Goal: Information Seeking & Learning: Check status

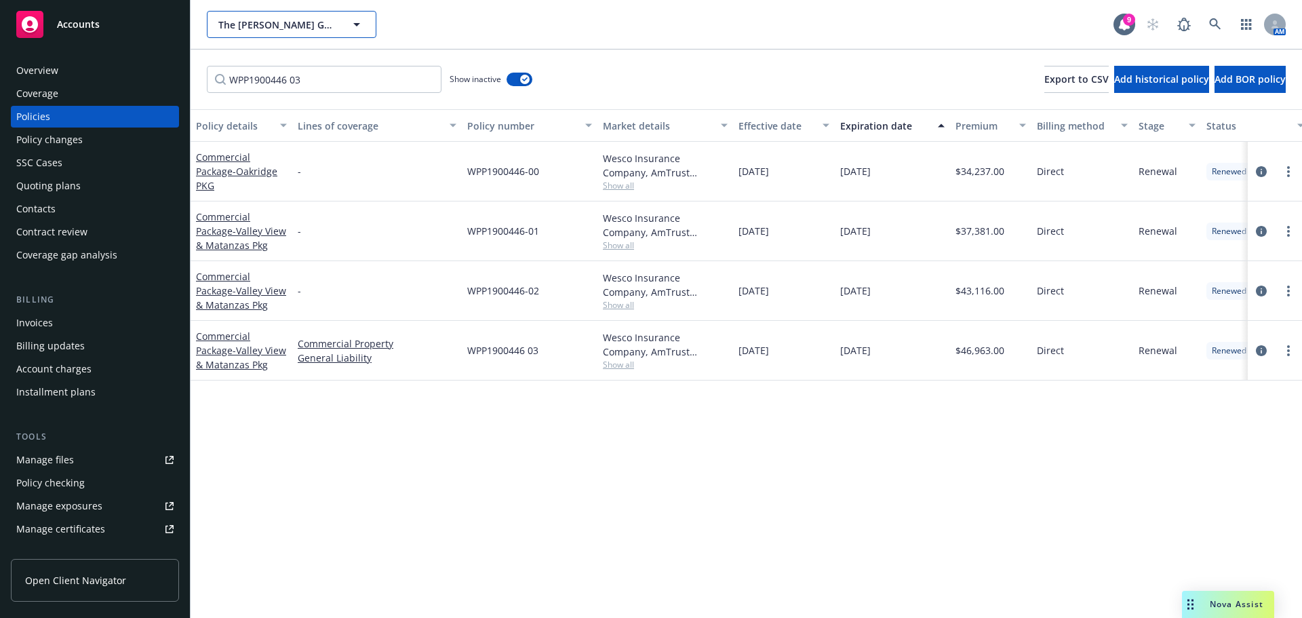
click at [231, 30] on span "The [PERSON_NAME] Group of Companies" at bounding box center [276, 25] width 117 height 14
type input "I"
type input "atch"
click at [519, 50] on div "WPP1900446 03 Show inactive Export to CSV Add historical policy Add BOR policy" at bounding box center [746, 80] width 1111 height 60
click at [317, 31] on span "The [PERSON_NAME] Group of Companies" at bounding box center [276, 25] width 117 height 14
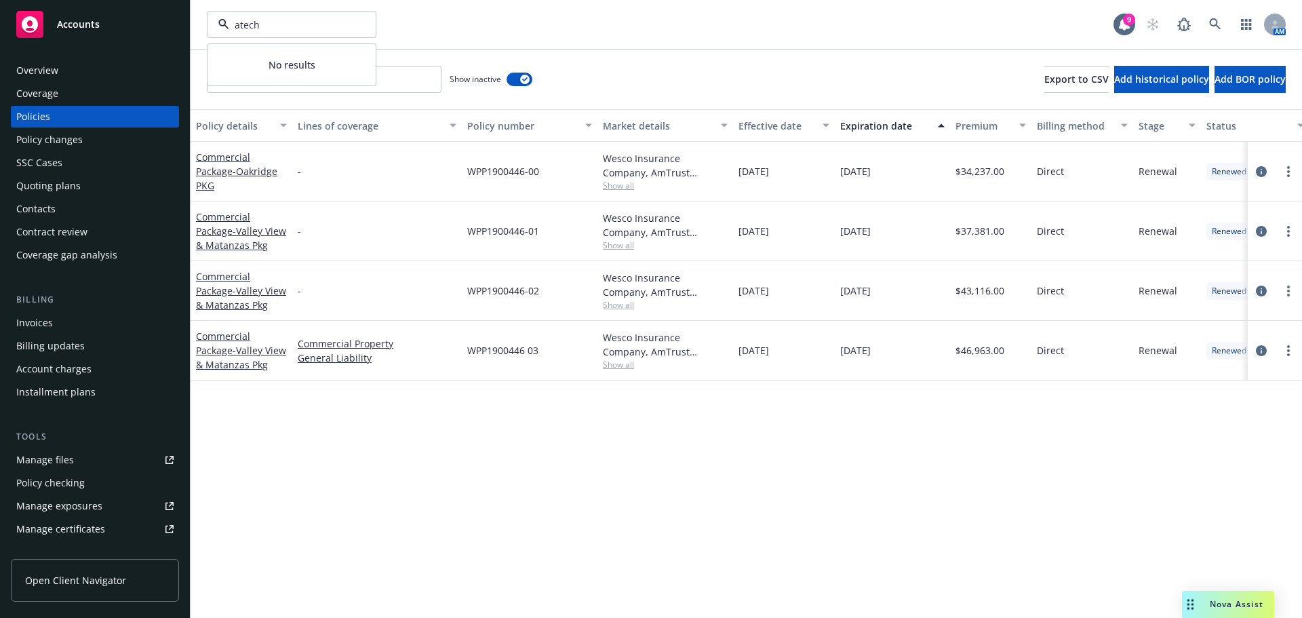
type input "atech"
click at [261, 64] on strong "Atech Logistics, Inc." at bounding box center [268, 62] width 92 height 13
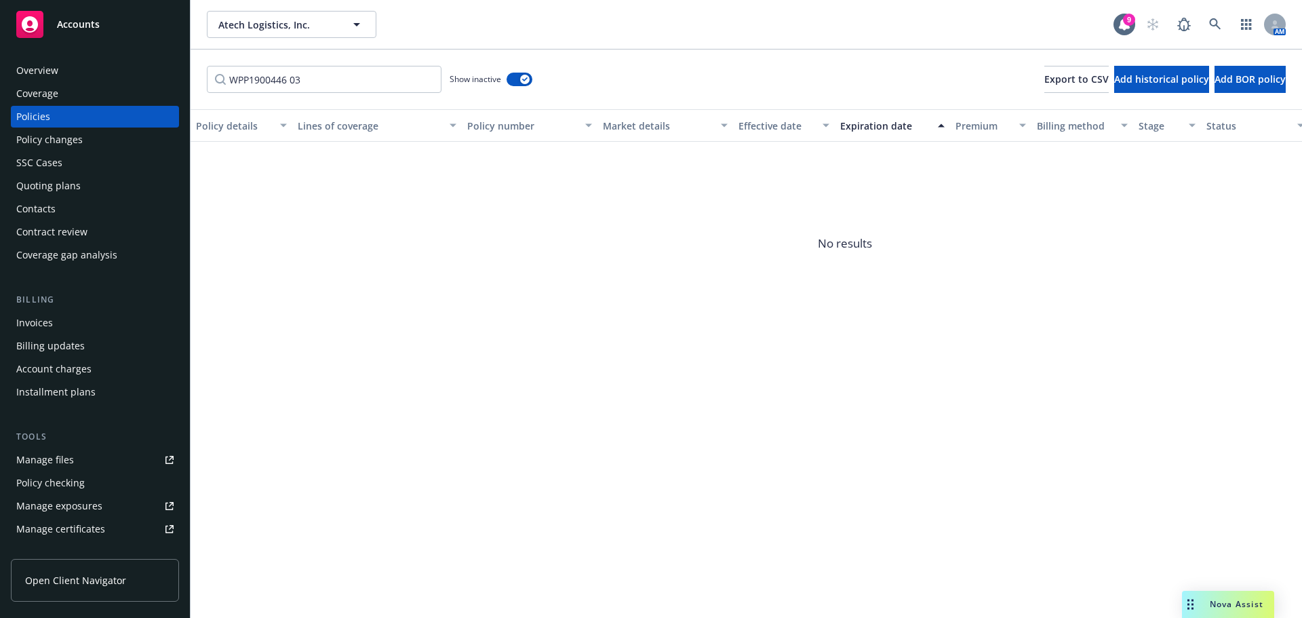
click at [35, 323] on div "Invoices" at bounding box center [34, 323] width 37 height 22
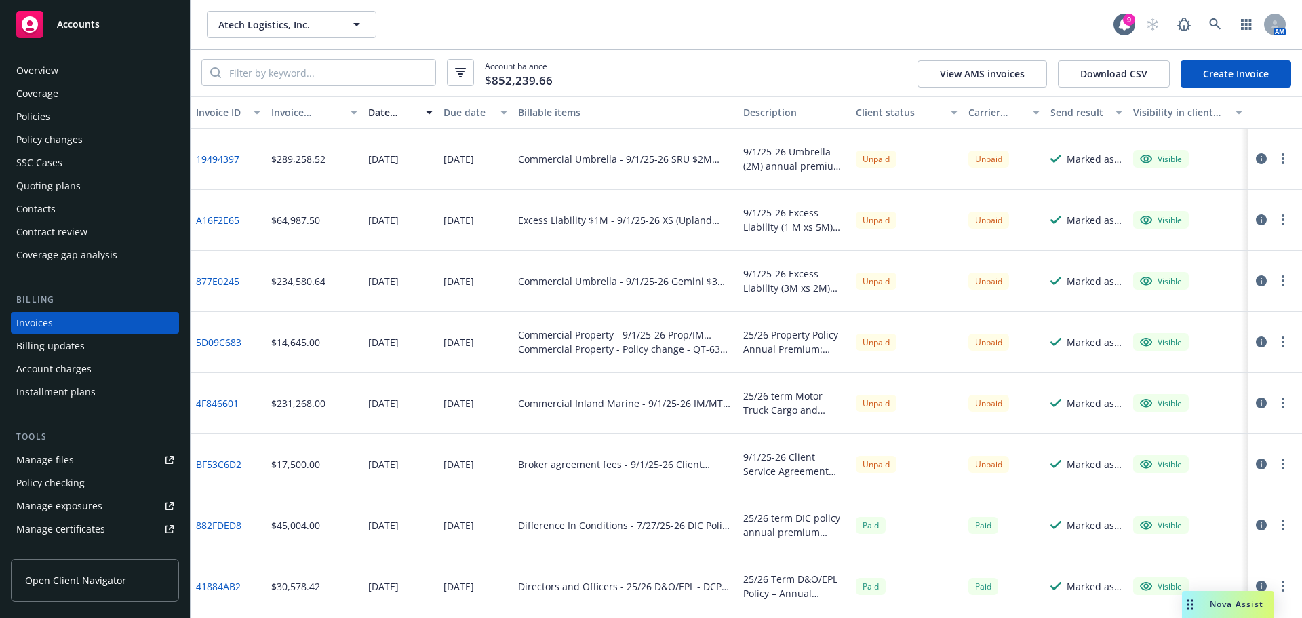
click at [39, 112] on div "Policies" at bounding box center [33, 117] width 34 height 22
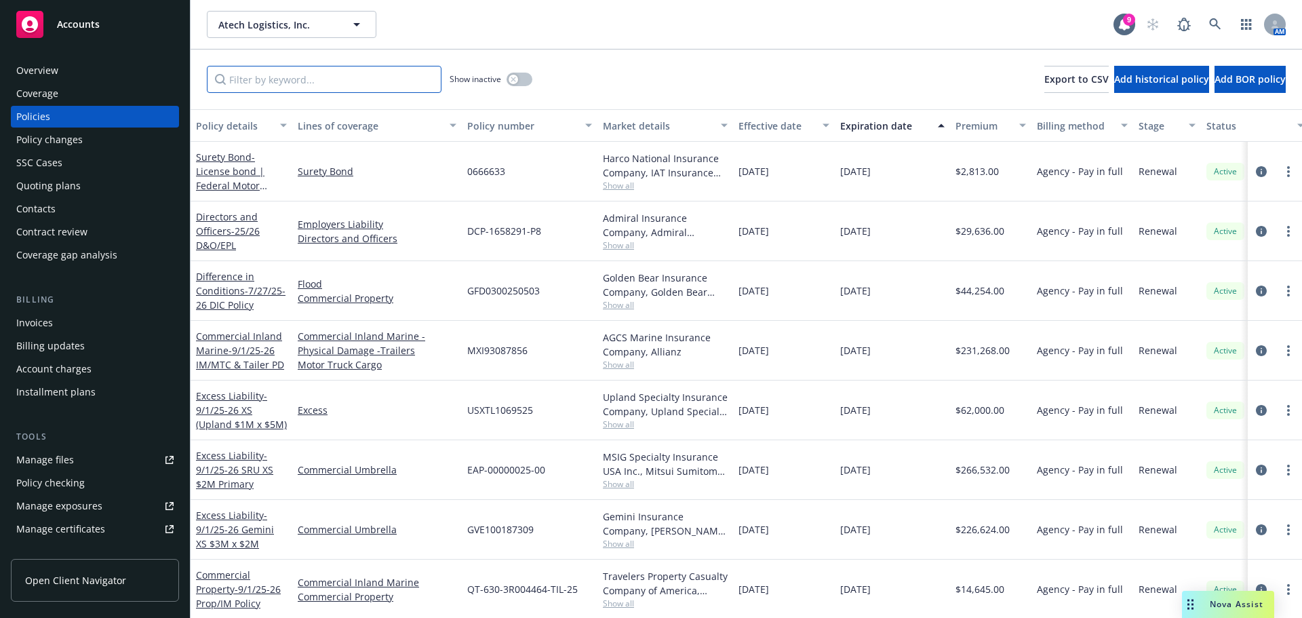
click at [269, 85] on input "Filter by keyword..." at bounding box center [324, 79] width 235 height 27
paste input "EAP-00000025-0"
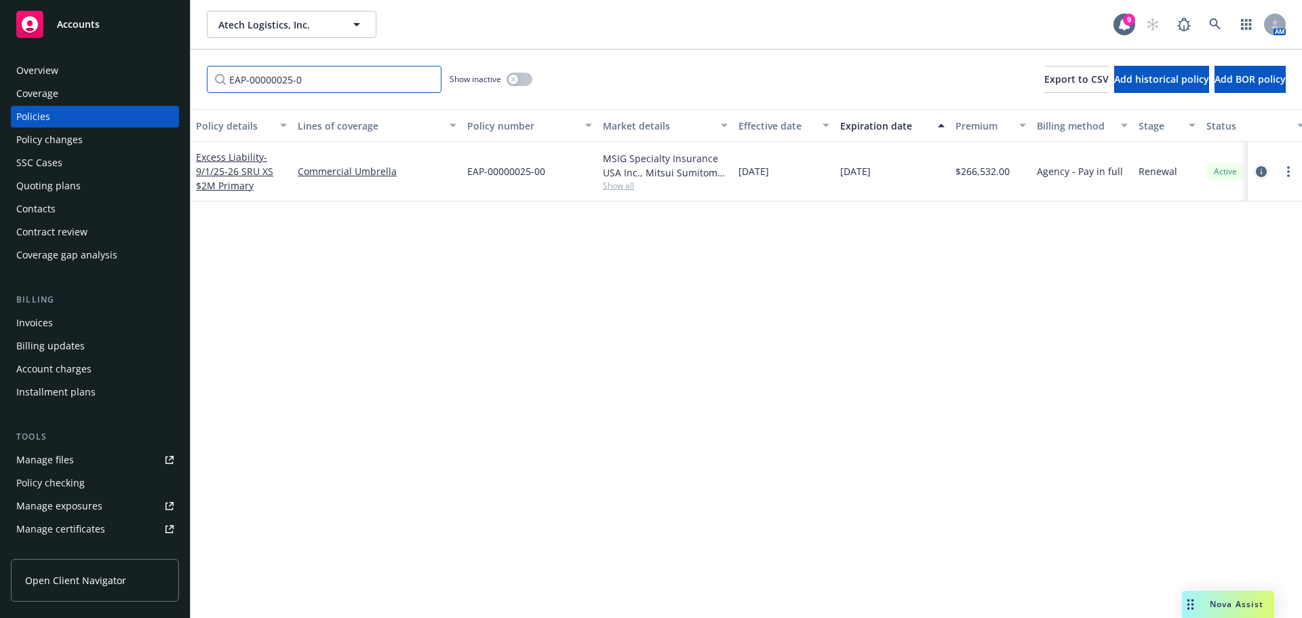
type input "EAP-00000025-0"
click at [1263, 172] on icon "circleInformation" at bounding box center [1261, 171] width 11 height 11
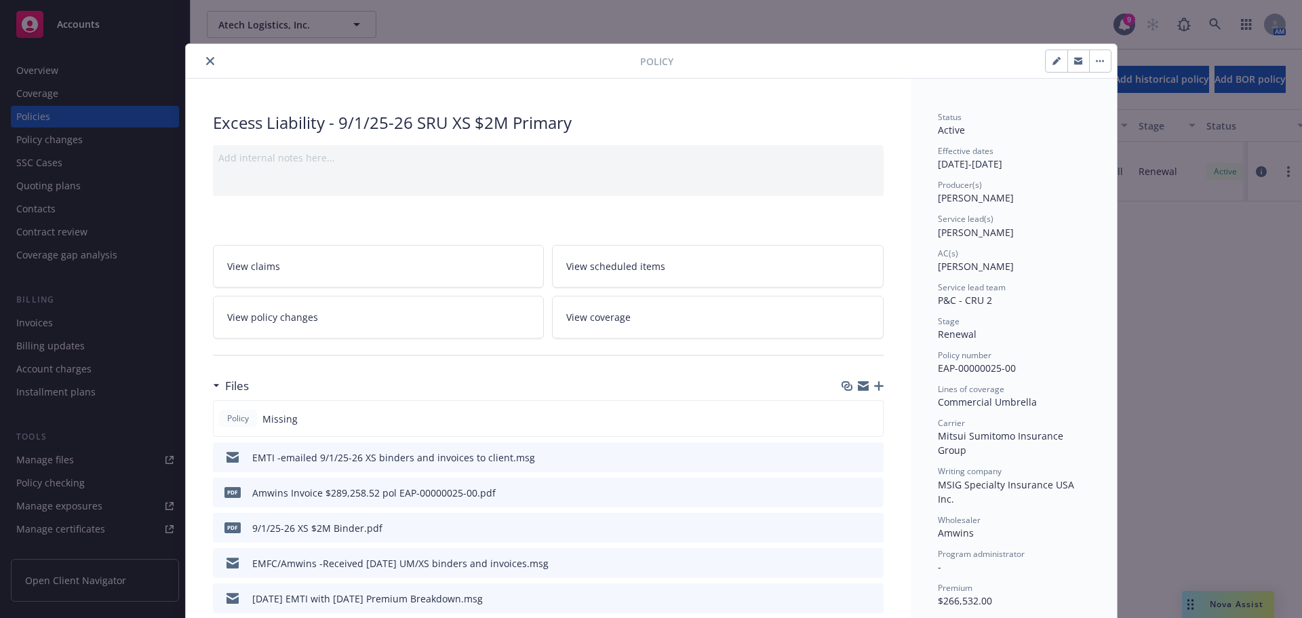
click at [867, 455] on icon "preview file" at bounding box center [871, 456] width 12 height 9
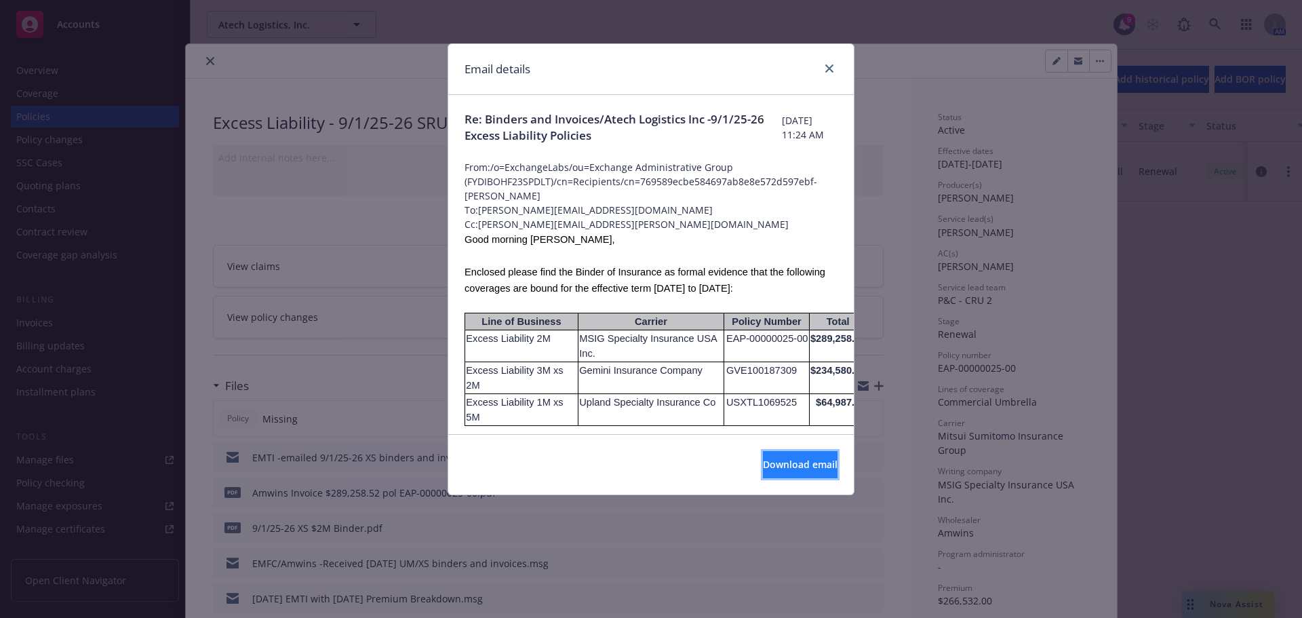
click at [763, 468] on span "Download email" at bounding box center [800, 464] width 75 height 13
click at [825, 70] on link "close" at bounding box center [829, 68] width 16 height 16
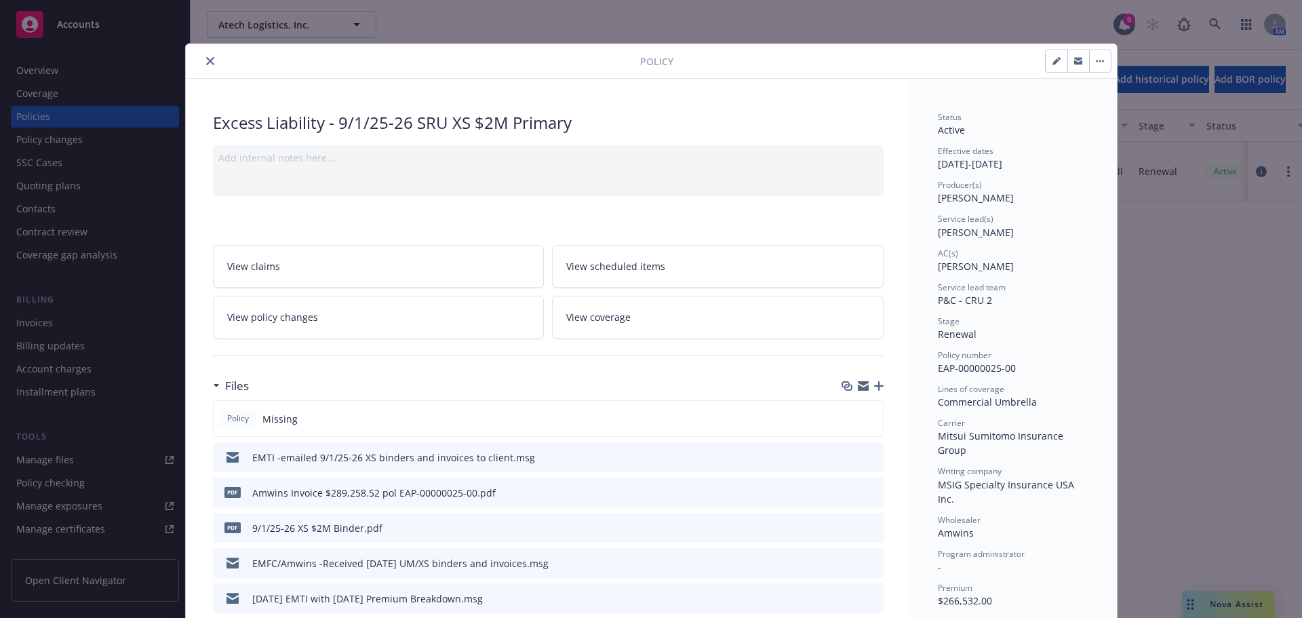
click at [202, 62] on button "close" at bounding box center [210, 61] width 16 height 16
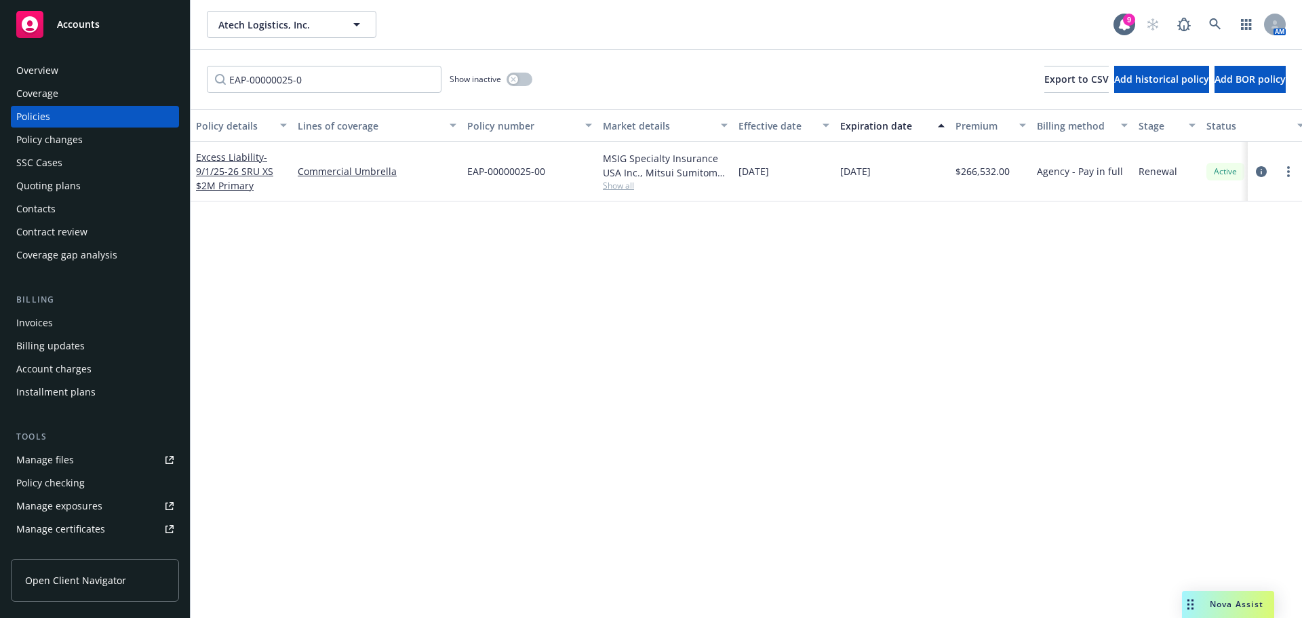
click at [35, 210] on div "Contacts" at bounding box center [35, 209] width 39 height 22
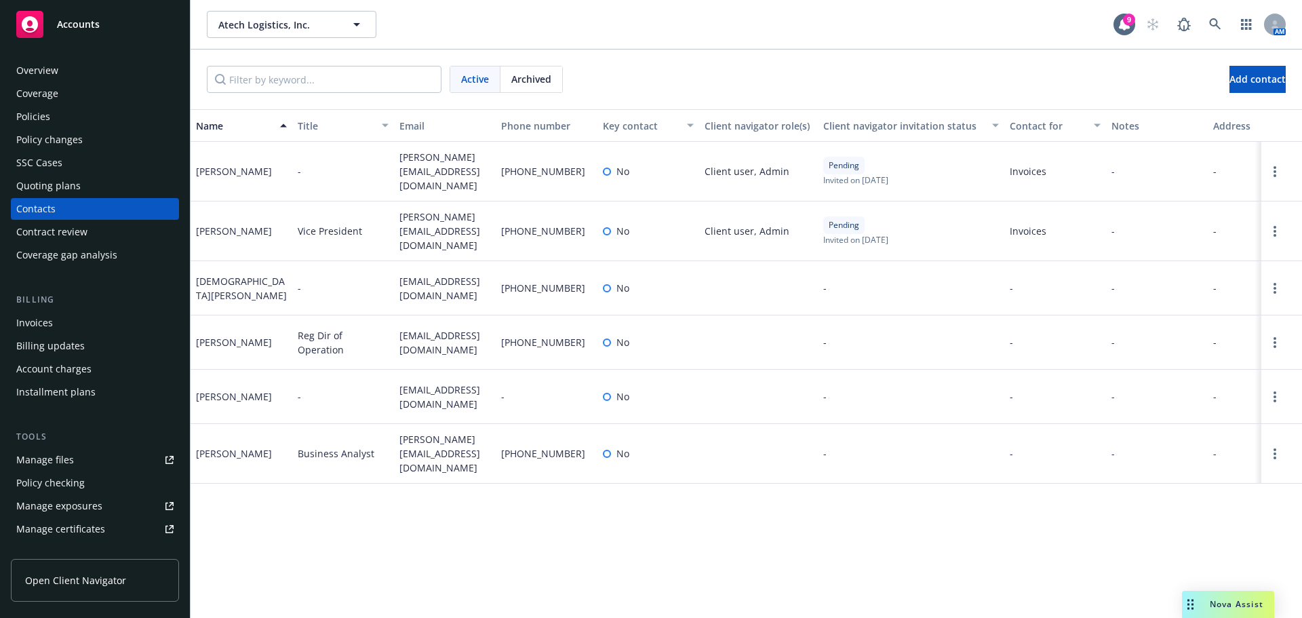
click at [41, 119] on div "Policies" at bounding box center [33, 117] width 34 height 22
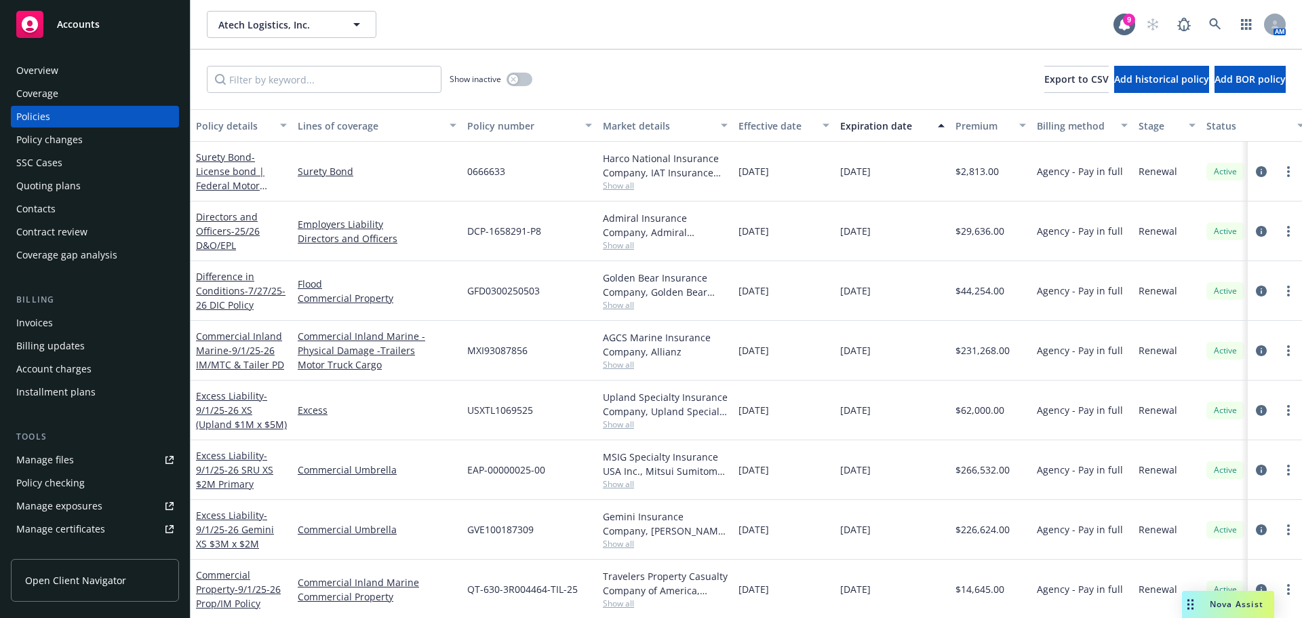
click at [44, 324] on div "Invoices" at bounding box center [34, 323] width 37 height 22
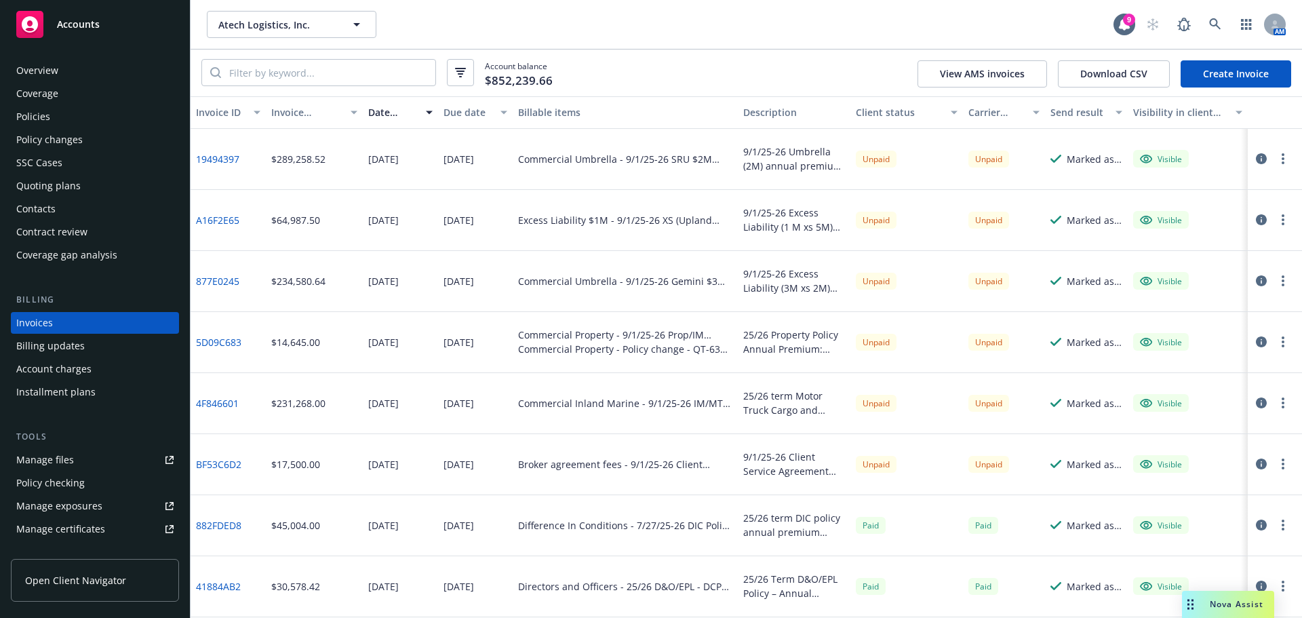
click at [35, 122] on div "Policies" at bounding box center [33, 117] width 34 height 22
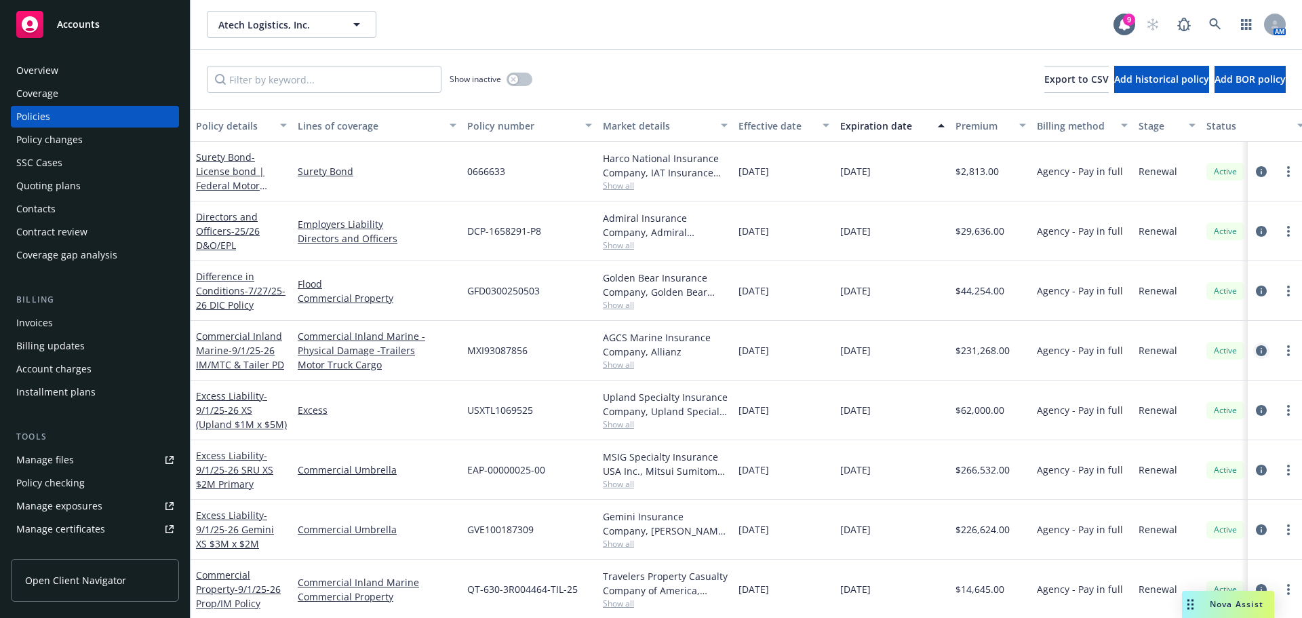
click at [1256, 352] on icon "circleInformation" at bounding box center [1261, 350] width 11 height 11
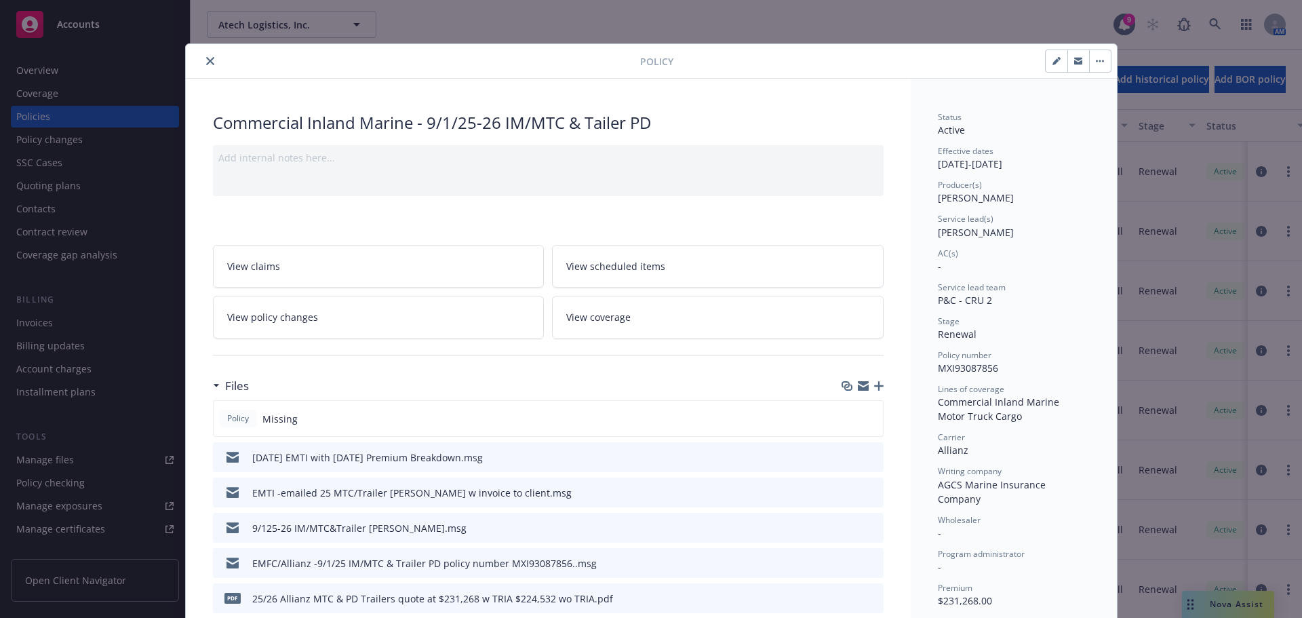
click at [868, 494] on icon "preview file" at bounding box center [871, 491] width 12 height 9
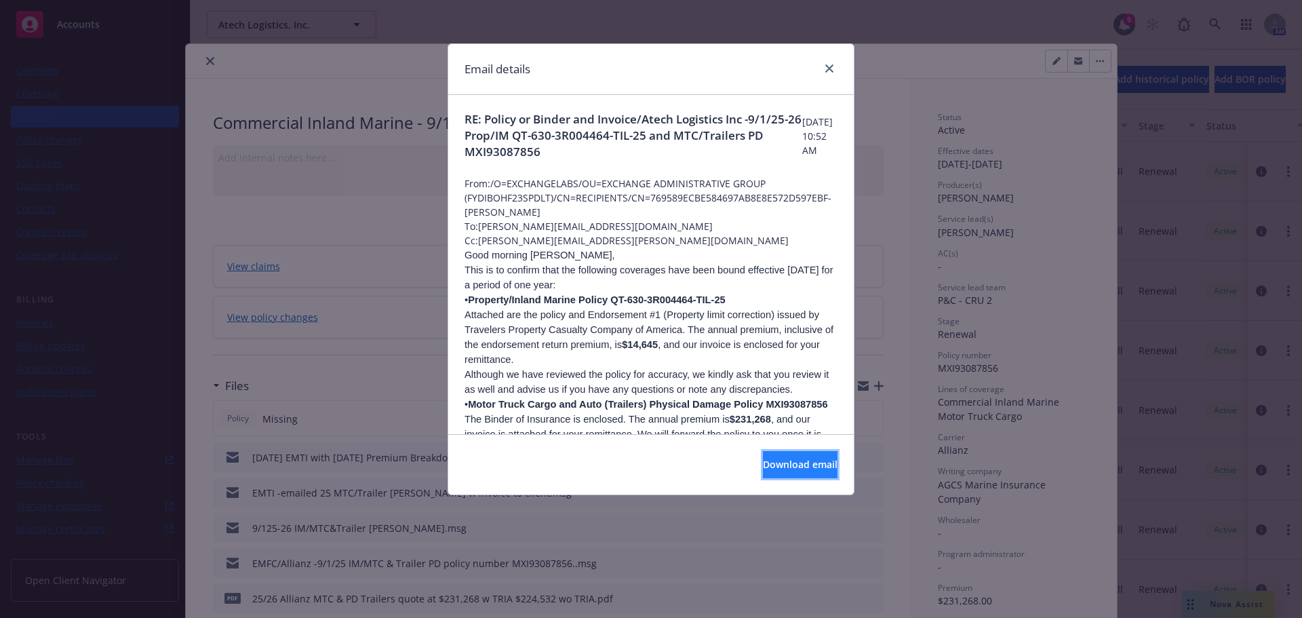
click at [763, 460] on span "Download email" at bounding box center [800, 464] width 75 height 13
click at [204, 60] on div "Email details RE: Policy or Binder and Invoice/Atech Logistics Inc -9/1/25-26 P…" at bounding box center [651, 309] width 1302 height 618
click at [829, 71] on icon "close" at bounding box center [829, 68] width 8 height 8
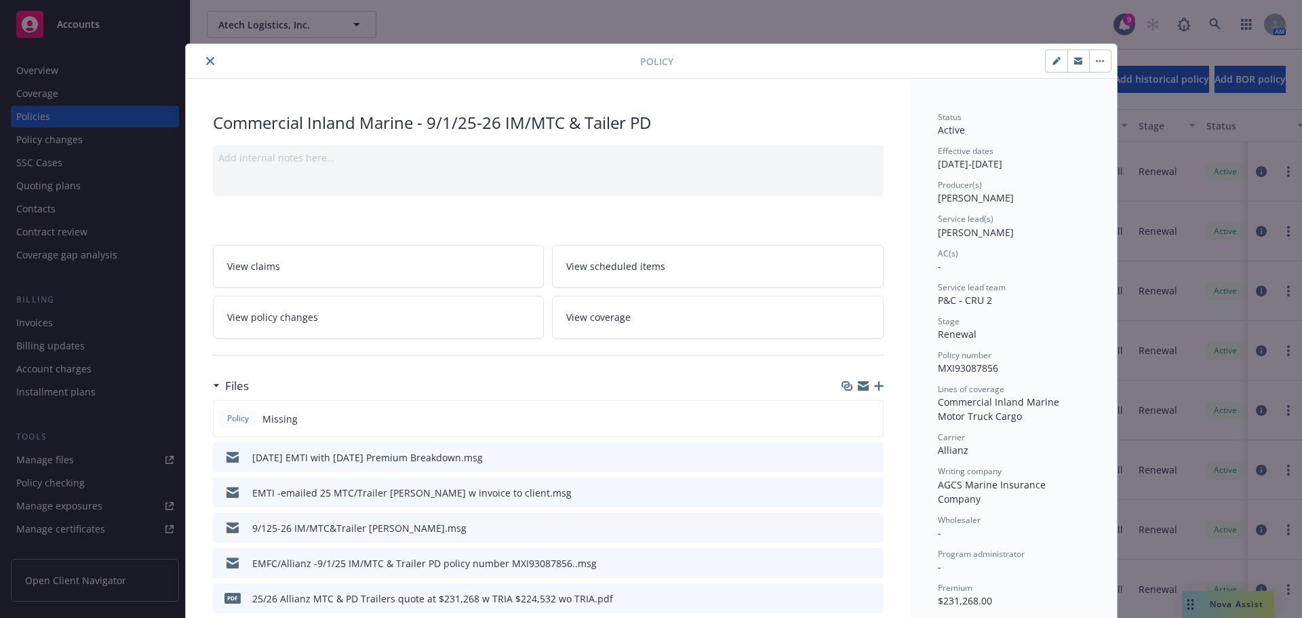
click at [206, 62] on icon "close" at bounding box center [210, 61] width 8 height 8
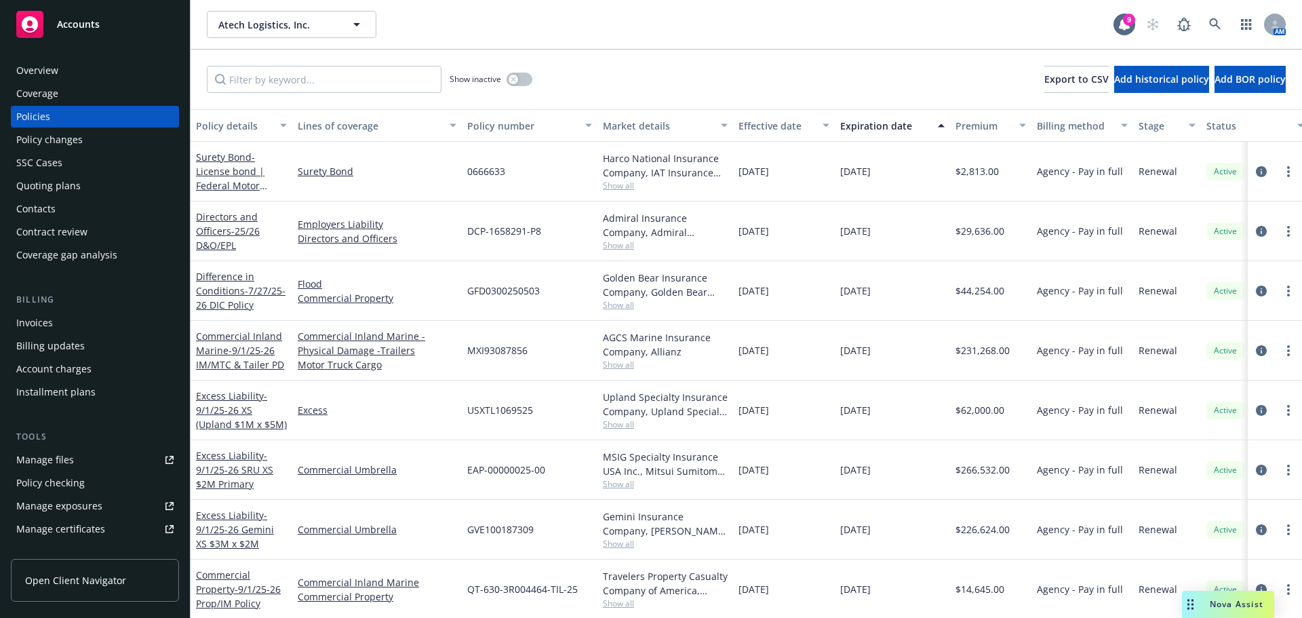
click at [51, 323] on div "Invoices" at bounding box center [34, 323] width 37 height 22
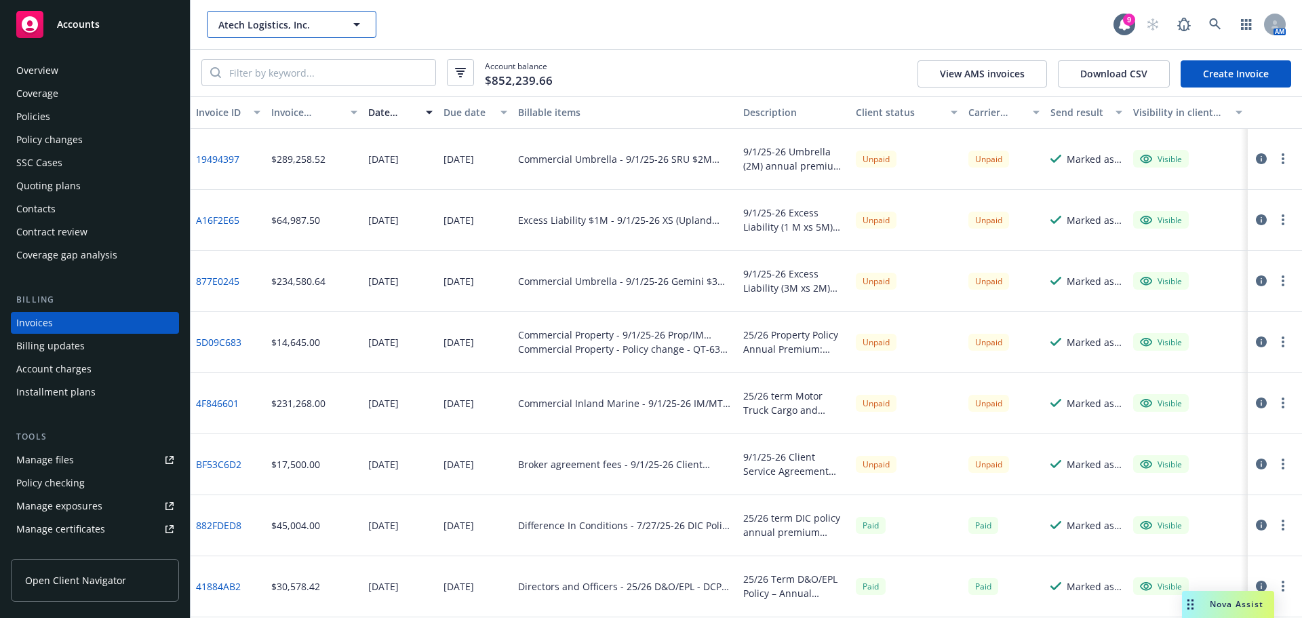
click at [256, 35] on button "Atech Logistics, Inc." at bounding box center [292, 24] width 170 height 27
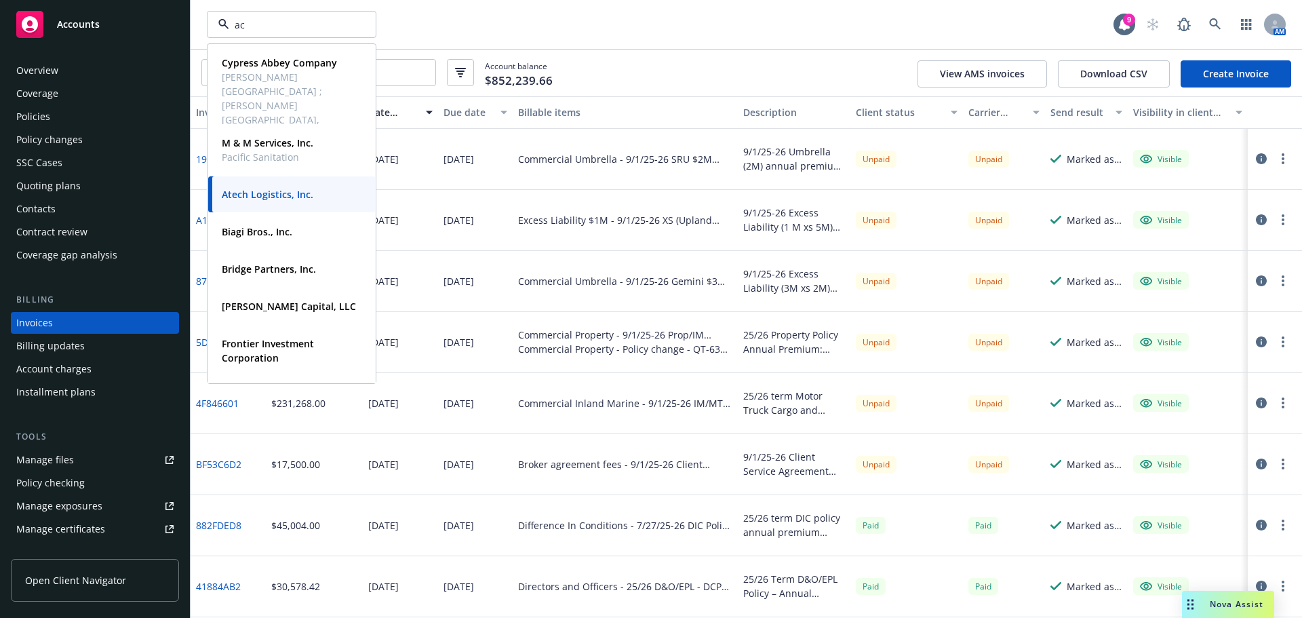
type input "acf"
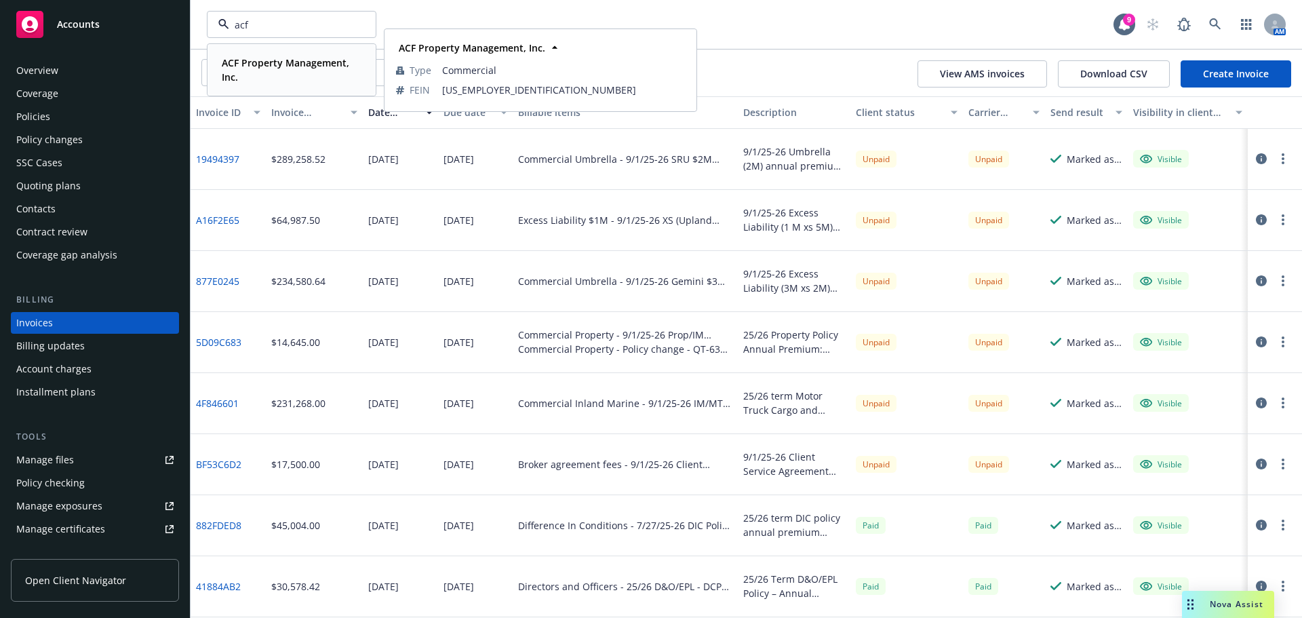
click at [237, 71] on strong "ACF Property Management, Inc." at bounding box center [285, 69] width 127 height 27
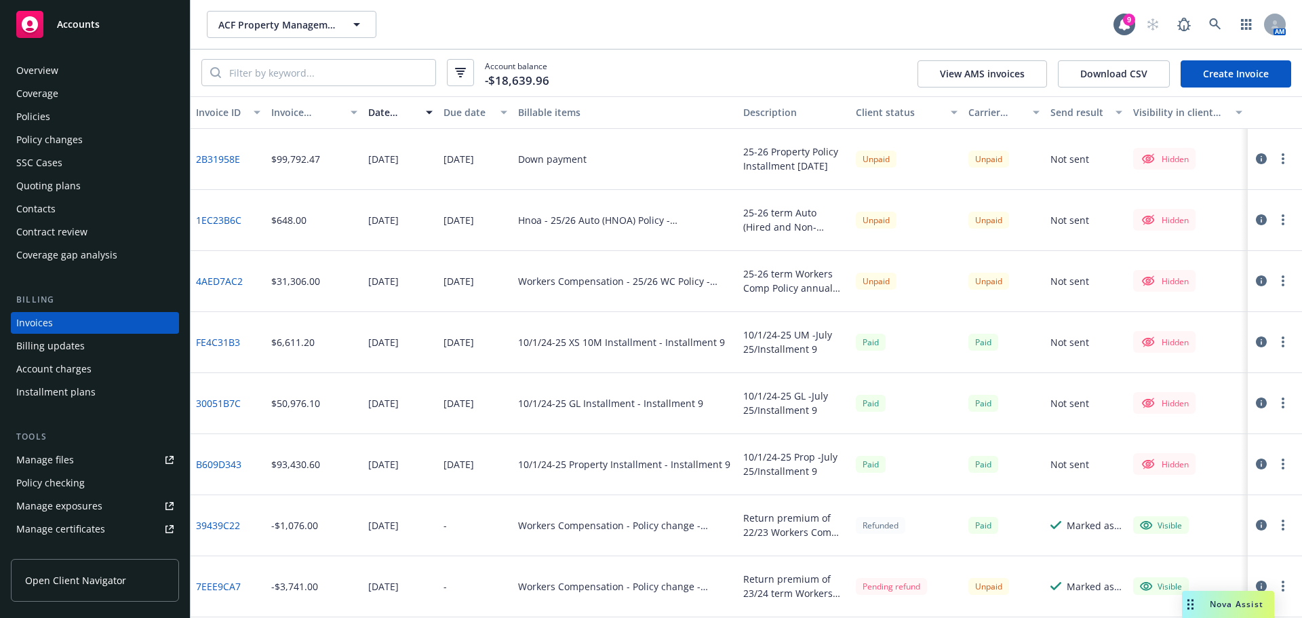
click at [62, 193] on div "Quoting plans" at bounding box center [48, 186] width 64 height 22
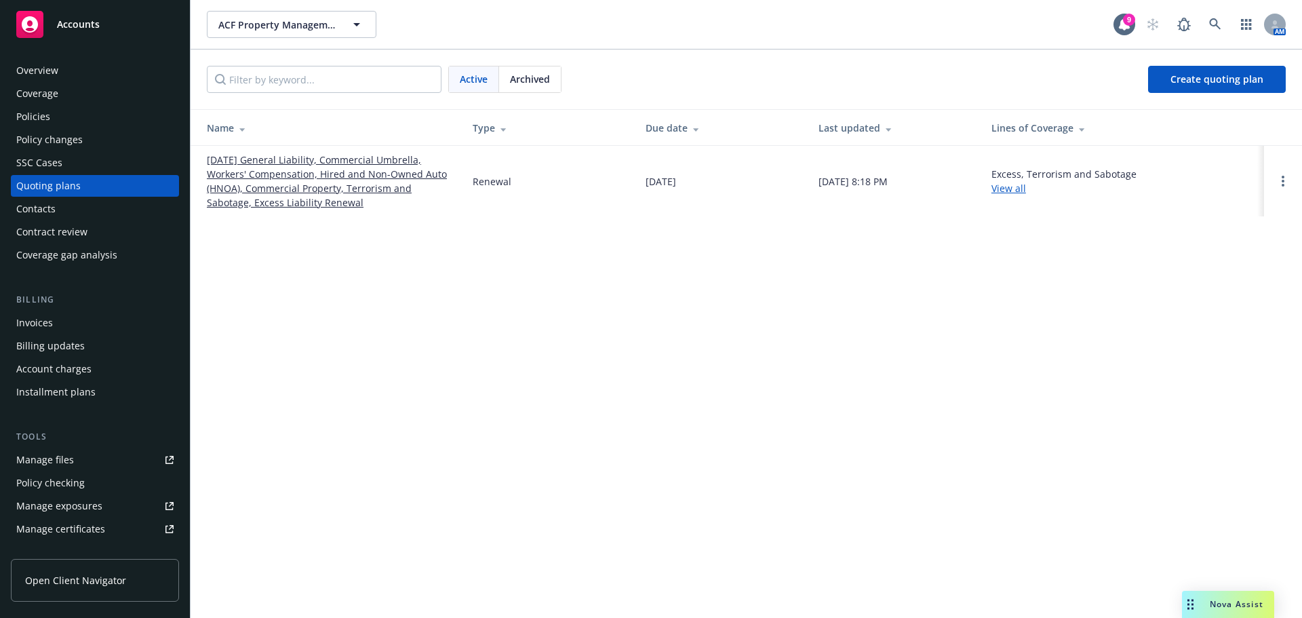
click at [246, 164] on link "[DATE] General Liability, Commercial Umbrella, Workers' Compensation, Hired and…" at bounding box center [329, 181] width 244 height 57
